Goal: Information Seeking & Learning: Find specific page/section

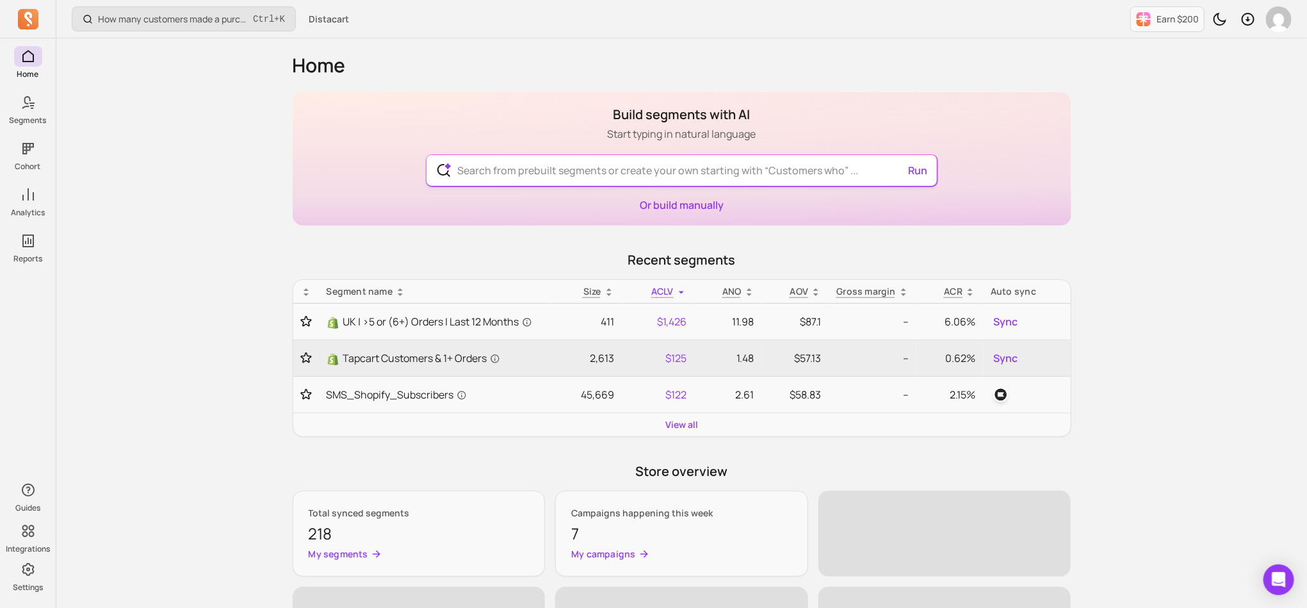
click at [590, 177] on input "text" at bounding box center [681, 170] width 469 height 31
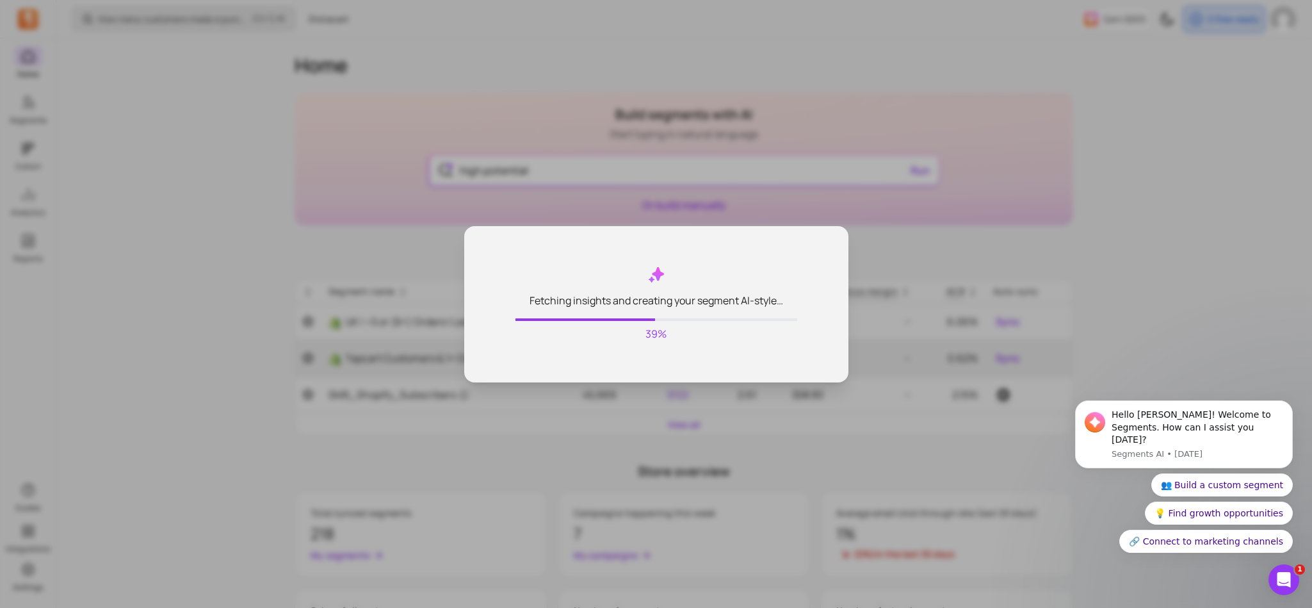
type input "high potential"
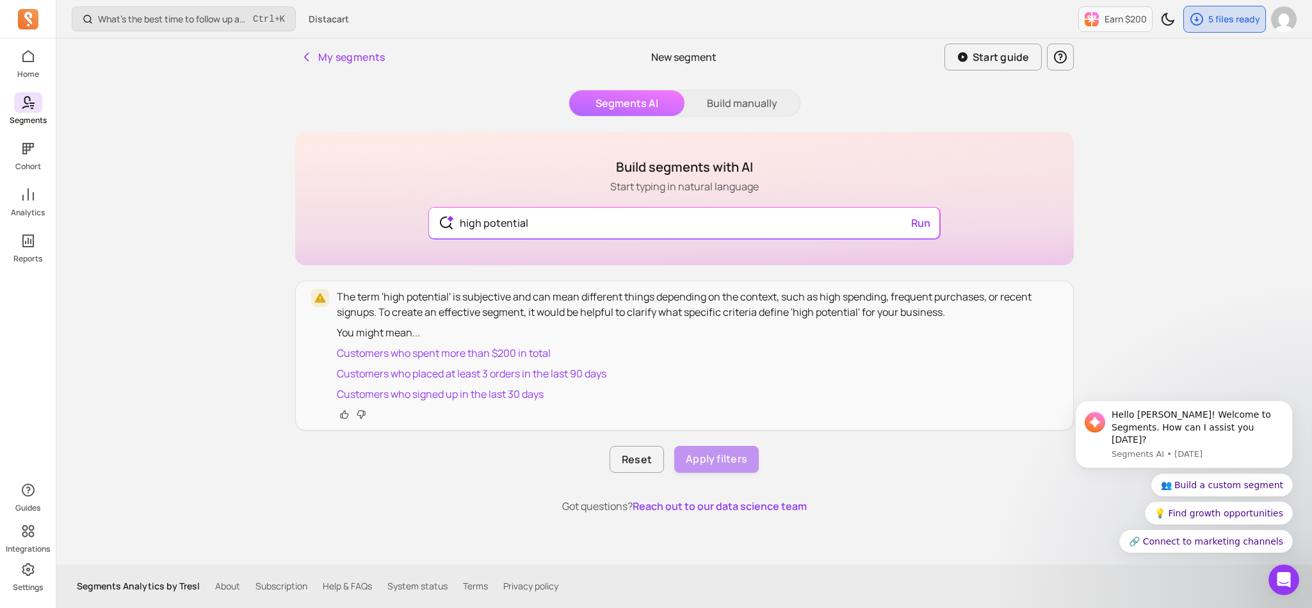
click at [35, 94] on span at bounding box center [28, 102] width 28 height 20
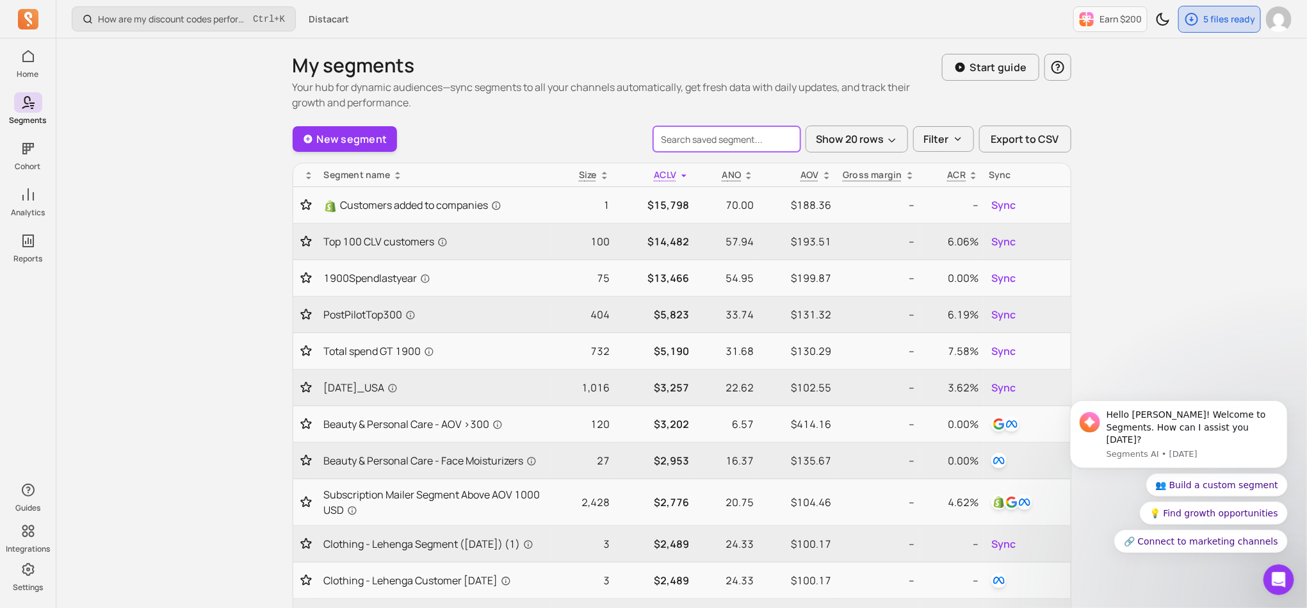
click at [732, 145] on input "search" at bounding box center [726, 139] width 147 height 26
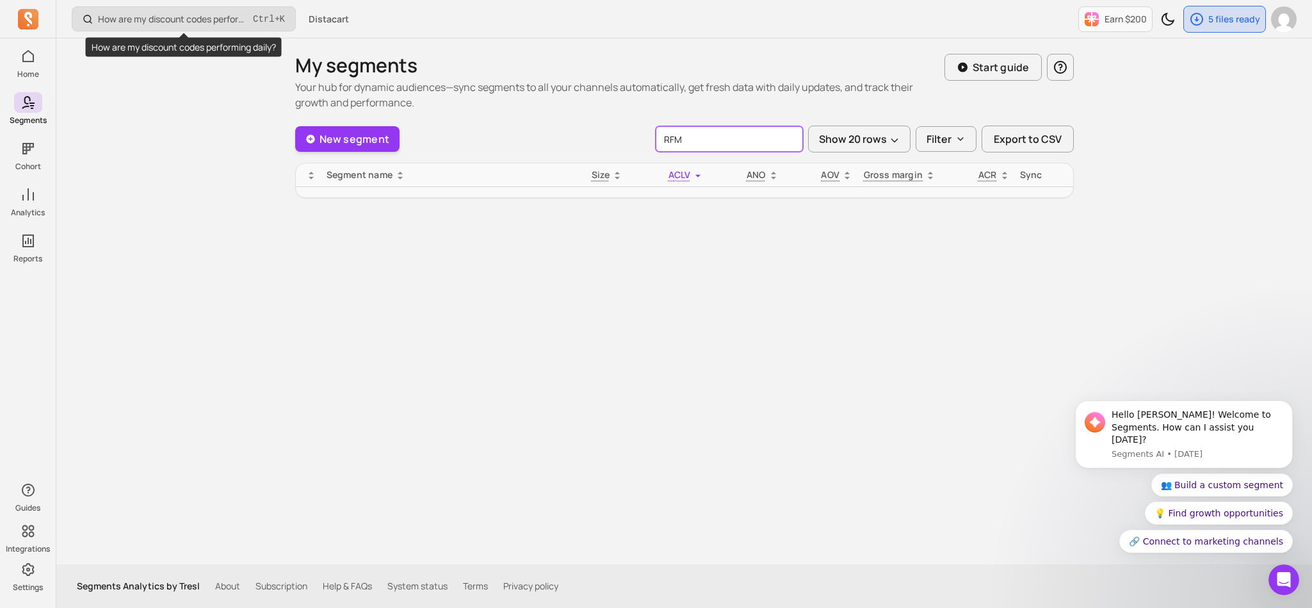
type input "RFM"
click at [179, 10] on button "How are my discount codes performing daily? Ctrl + K" at bounding box center [184, 18] width 224 height 25
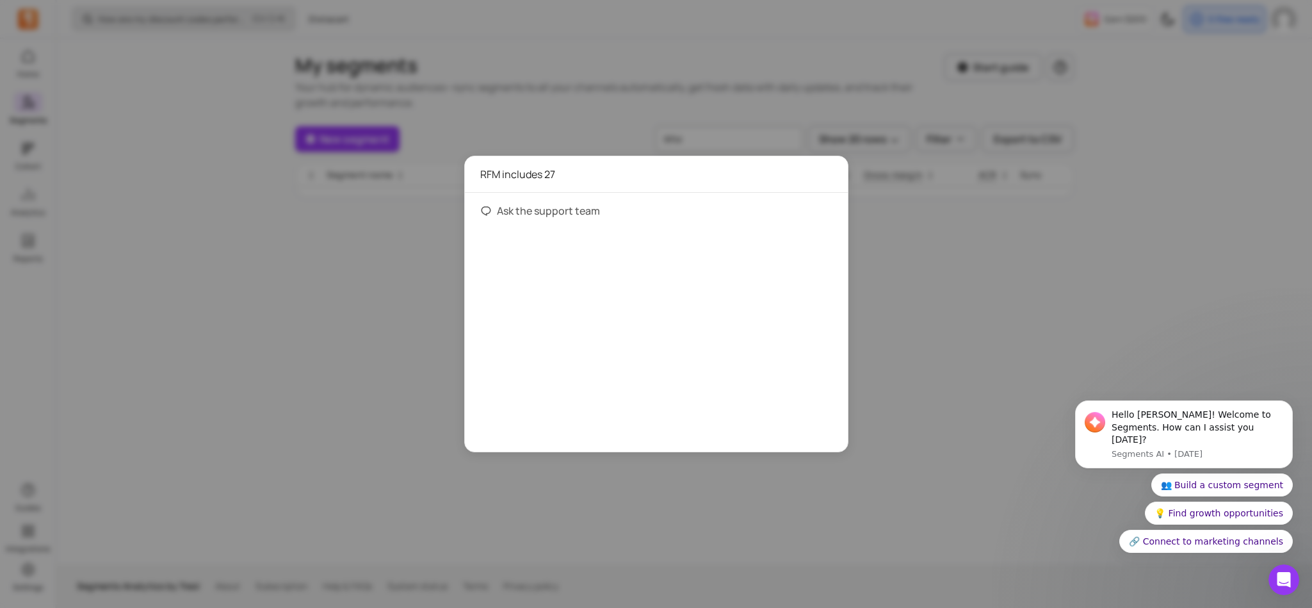
type input "RFM includes 273"
